Goal: Information Seeking & Learning: Learn about a topic

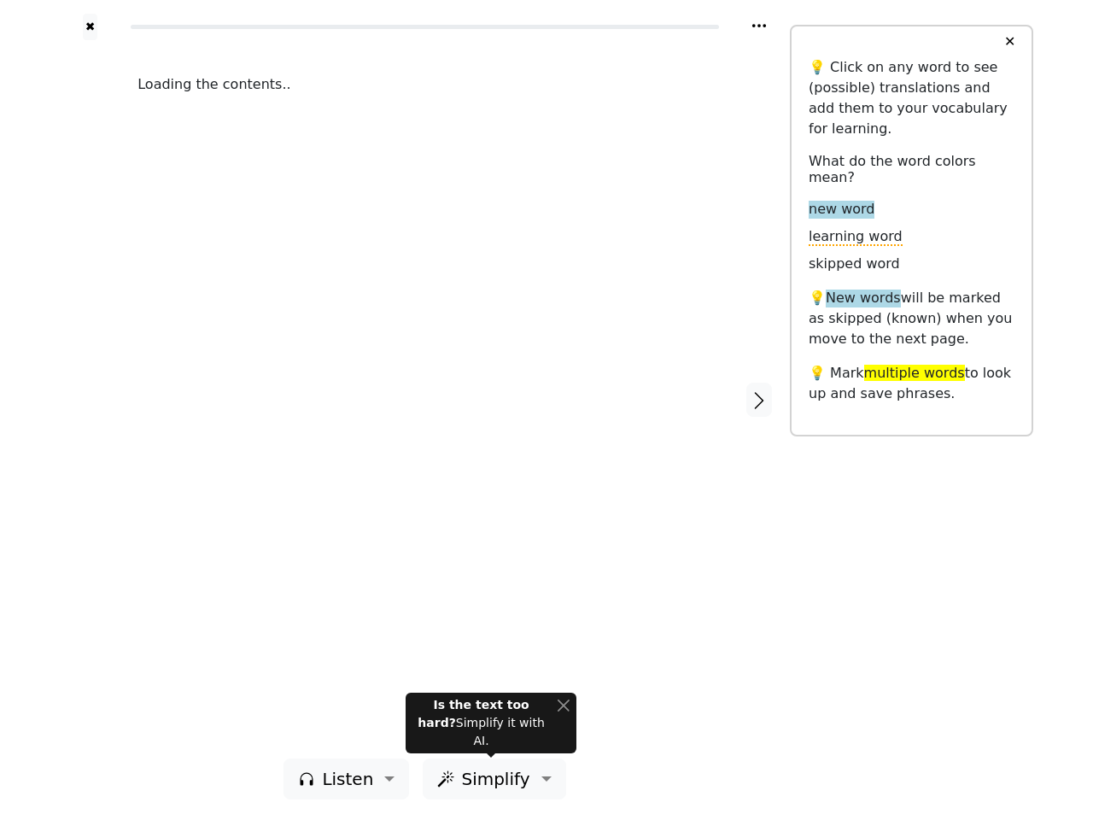
click at [547, 410] on div "Loading the contents.." at bounding box center [424, 399] width 609 height 718
click at [759, 26] on icon at bounding box center [759, 25] width 14 height 3
click at [90, 399] on div at bounding box center [90, 399] width 61 height 718
click at [424, 399] on div "Loading the contents.." at bounding box center [424, 399] width 609 height 718
click at [759, 400] on icon "button" at bounding box center [759, 400] width 20 height 20
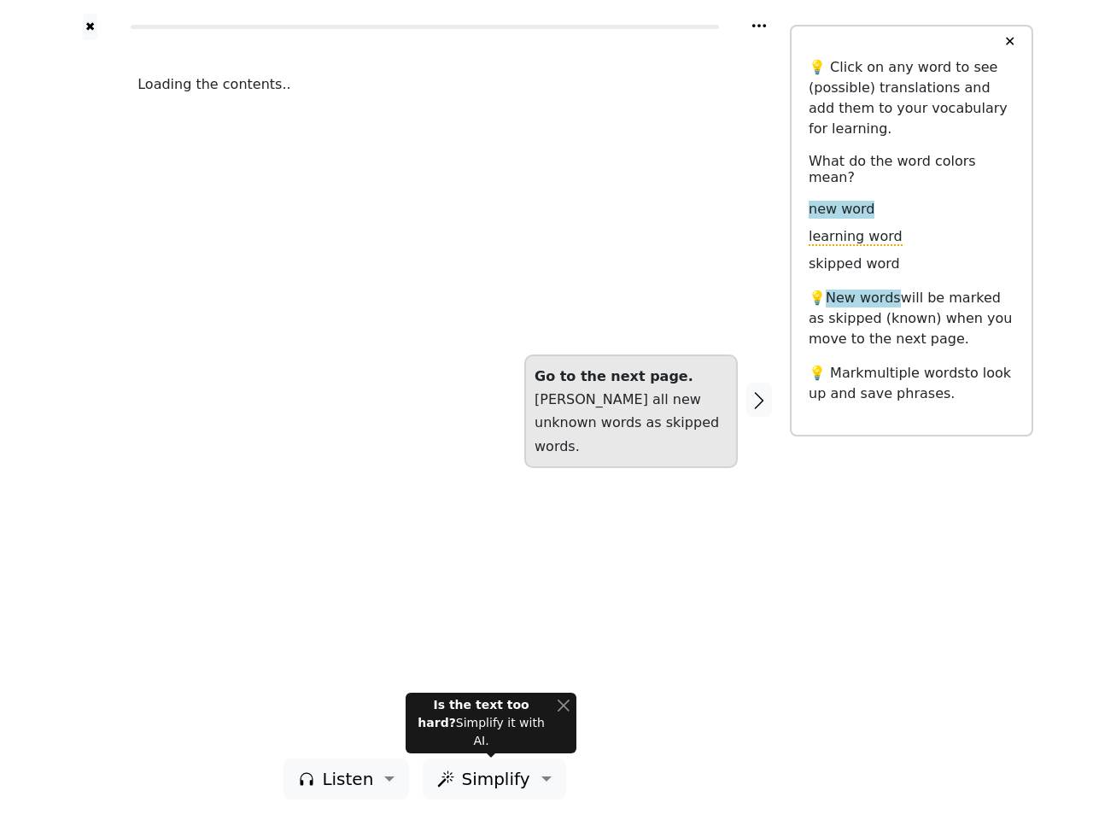
click at [351, 779] on span "Listen" at bounding box center [347, 779] width 51 height 26
click at [490, 779] on span "Simplify" at bounding box center [495, 779] width 68 height 26
click at [1010, 42] on button "✕" at bounding box center [1010, 41] width 32 height 31
click at [491, 732] on div "Is the text too hard? Simplify it with AI." at bounding box center [482, 723] width 138 height 54
